Goal: Navigation & Orientation: Understand site structure

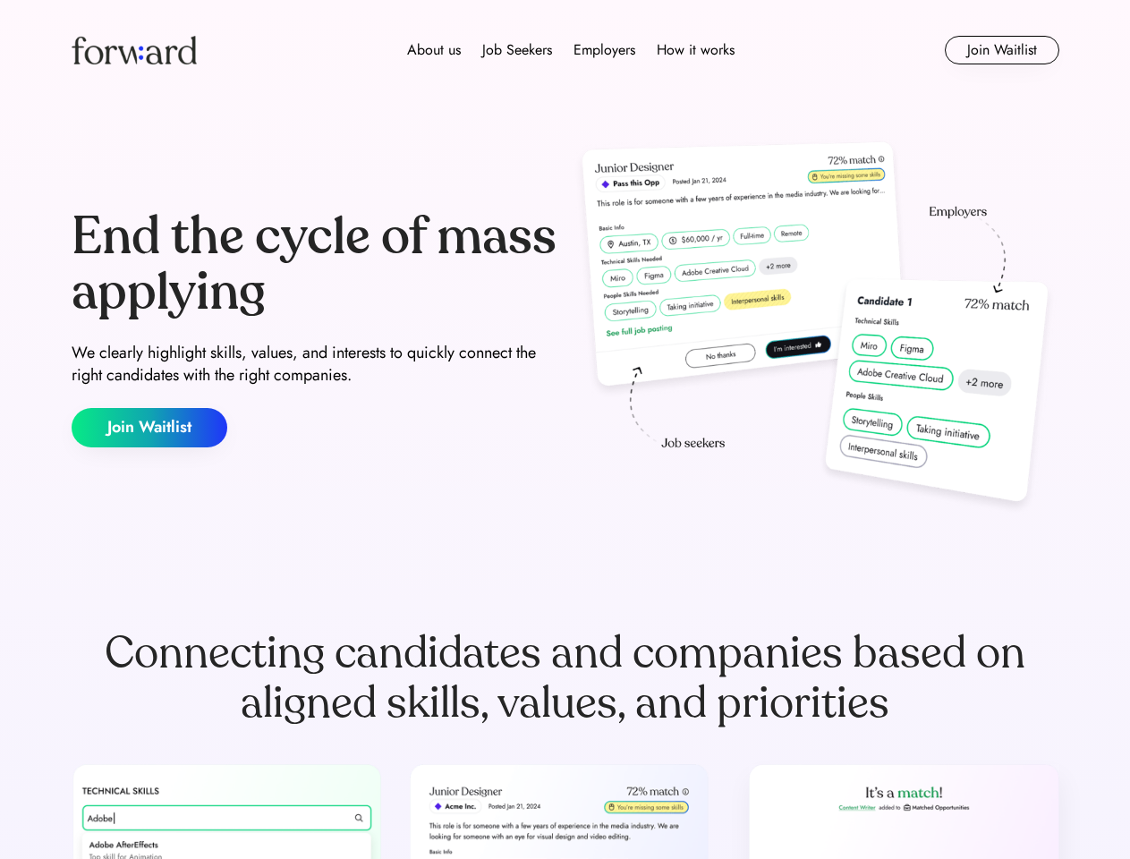
click at [565, 429] on div "End the cycle of mass applying We clearly highlight skills, values, and interes…" at bounding box center [566, 328] width 988 height 385
click at [565, 50] on div "About us Job Seekers Employers How it works" at bounding box center [570, 49] width 705 height 21
click at [134, 50] on img at bounding box center [134, 50] width 125 height 29
click at [571, 50] on div "About us Job Seekers Employers How it works" at bounding box center [570, 49] width 705 height 21
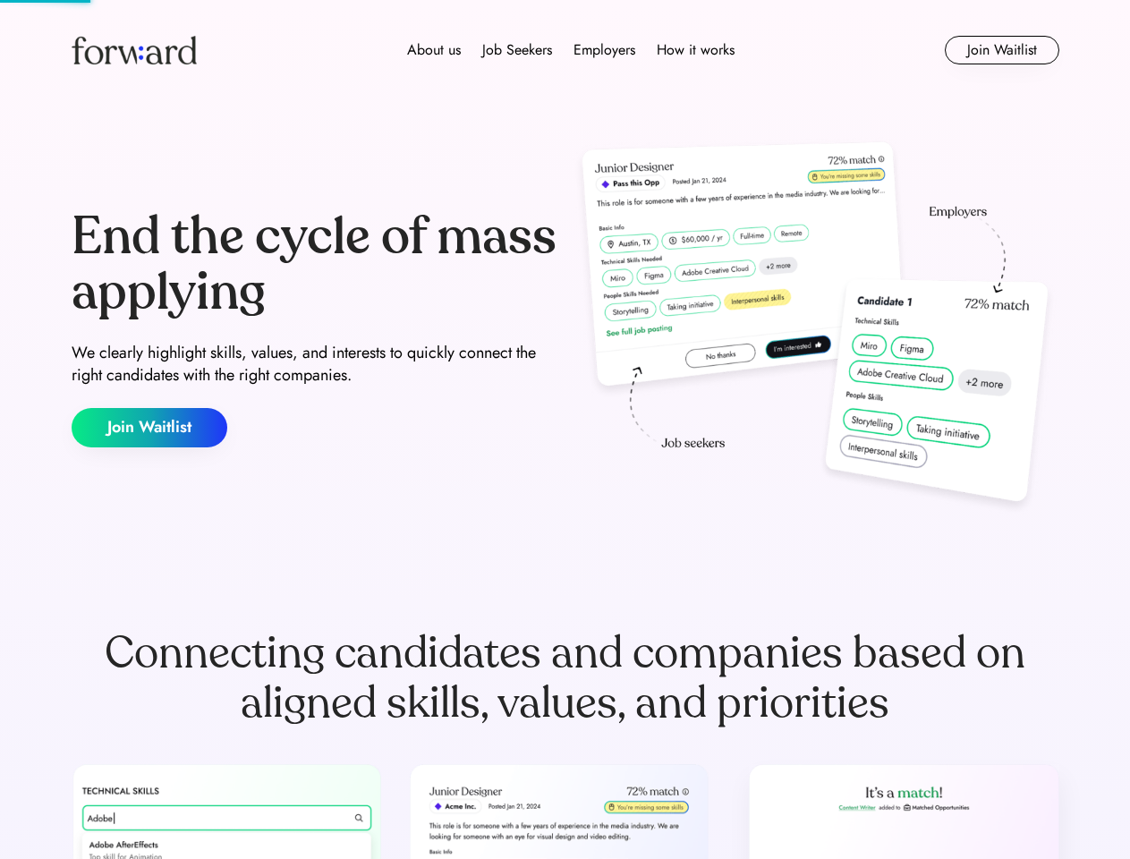
click at [434, 50] on div "About us" at bounding box center [434, 49] width 54 height 21
click at [517, 50] on div "Job Seekers" at bounding box center [517, 49] width 70 height 21
click at [604, 50] on div "Employers" at bounding box center [605, 49] width 62 height 21
click at [694, 50] on div "How it works" at bounding box center [696, 49] width 78 height 21
click at [1001, 50] on button "Join Waitlist" at bounding box center [1002, 50] width 115 height 29
